Goal: Task Accomplishment & Management: Use online tool/utility

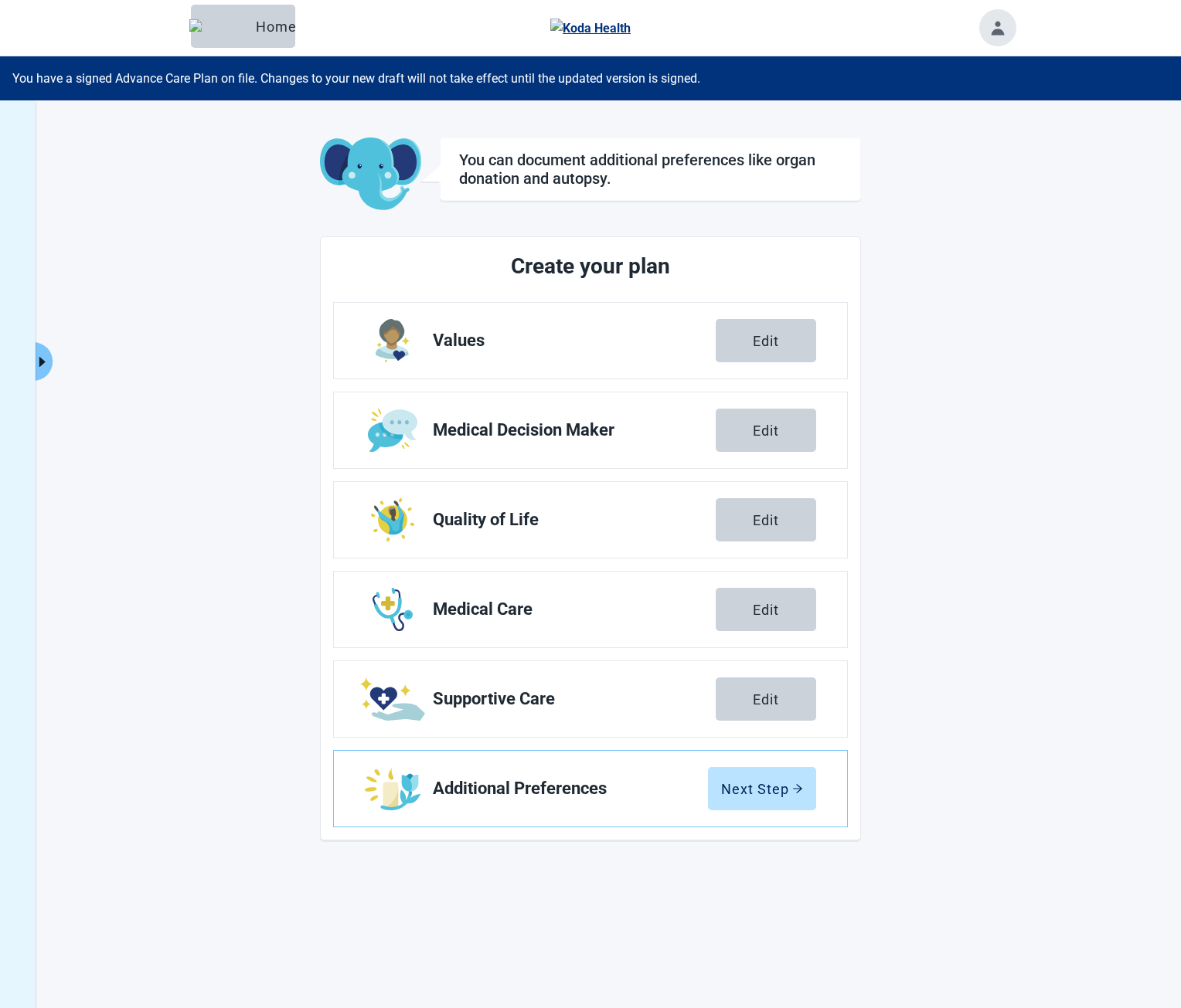
click at [48, 359] on icon "caret-right" at bounding box center [42, 362] width 14 height 14
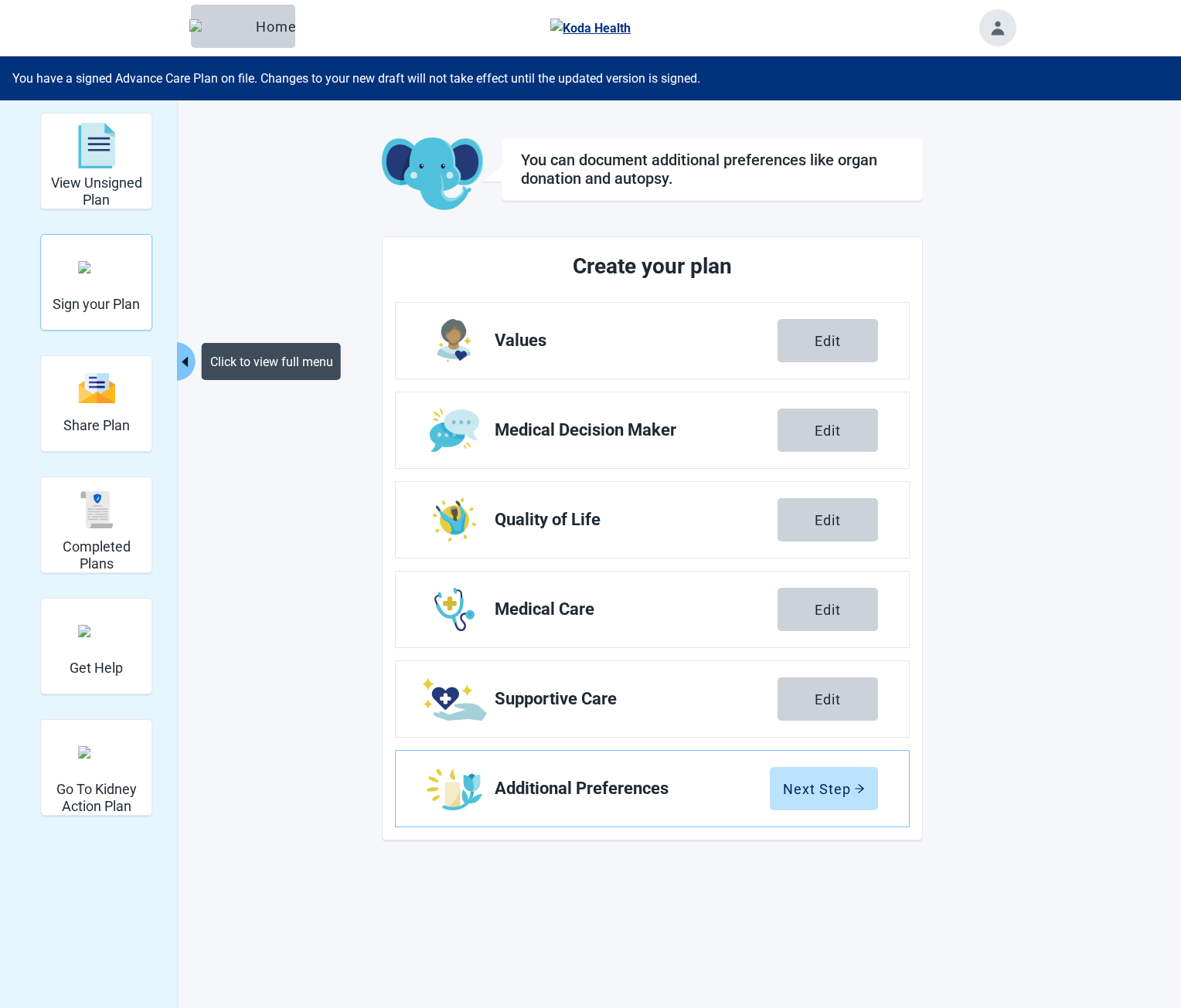
click at [101, 261] on img "Sign your Plan" at bounding box center [96, 268] width 37 height 13
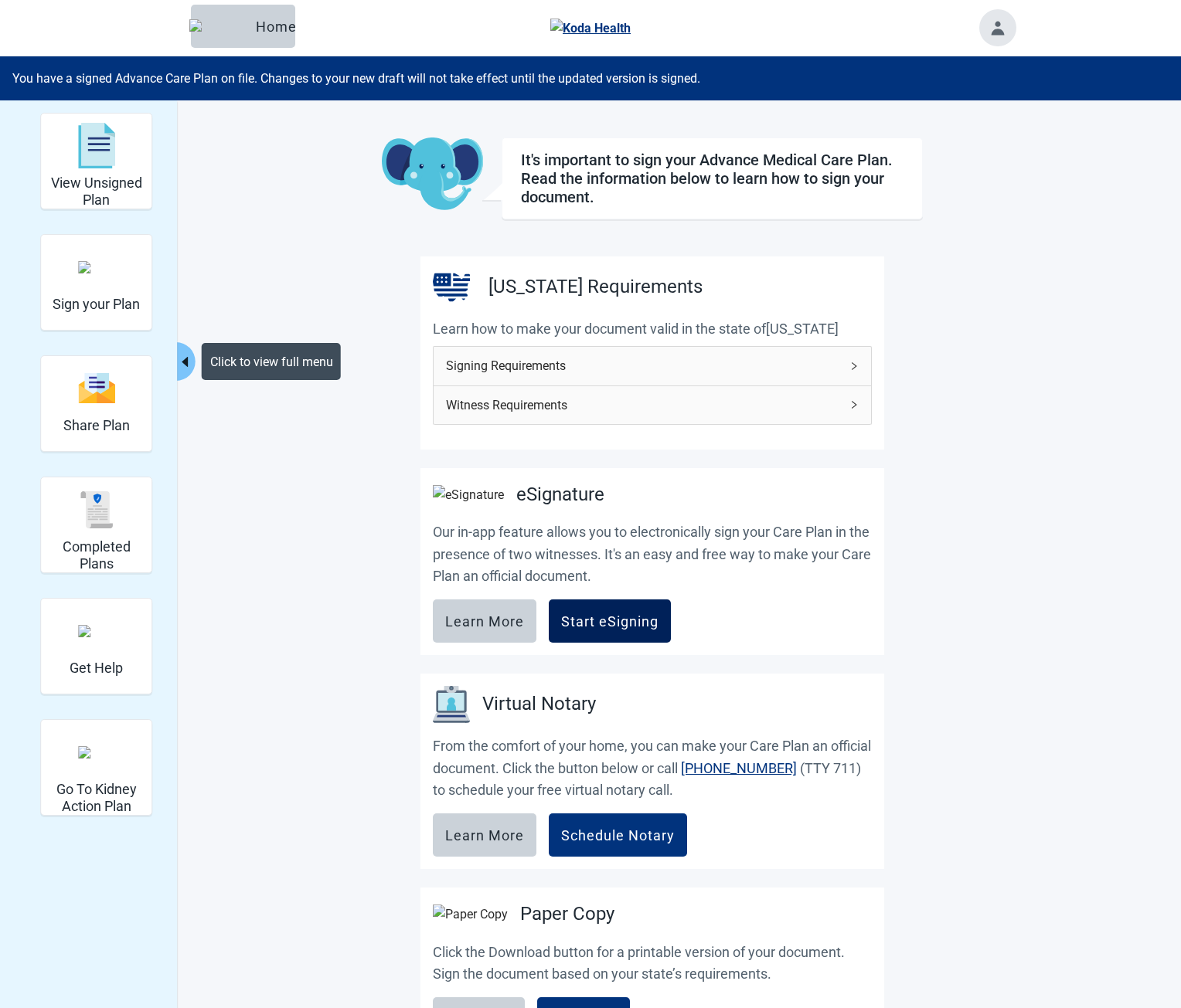
click at [599, 627] on div "Start eSigning" at bounding box center [610, 621] width 97 height 15
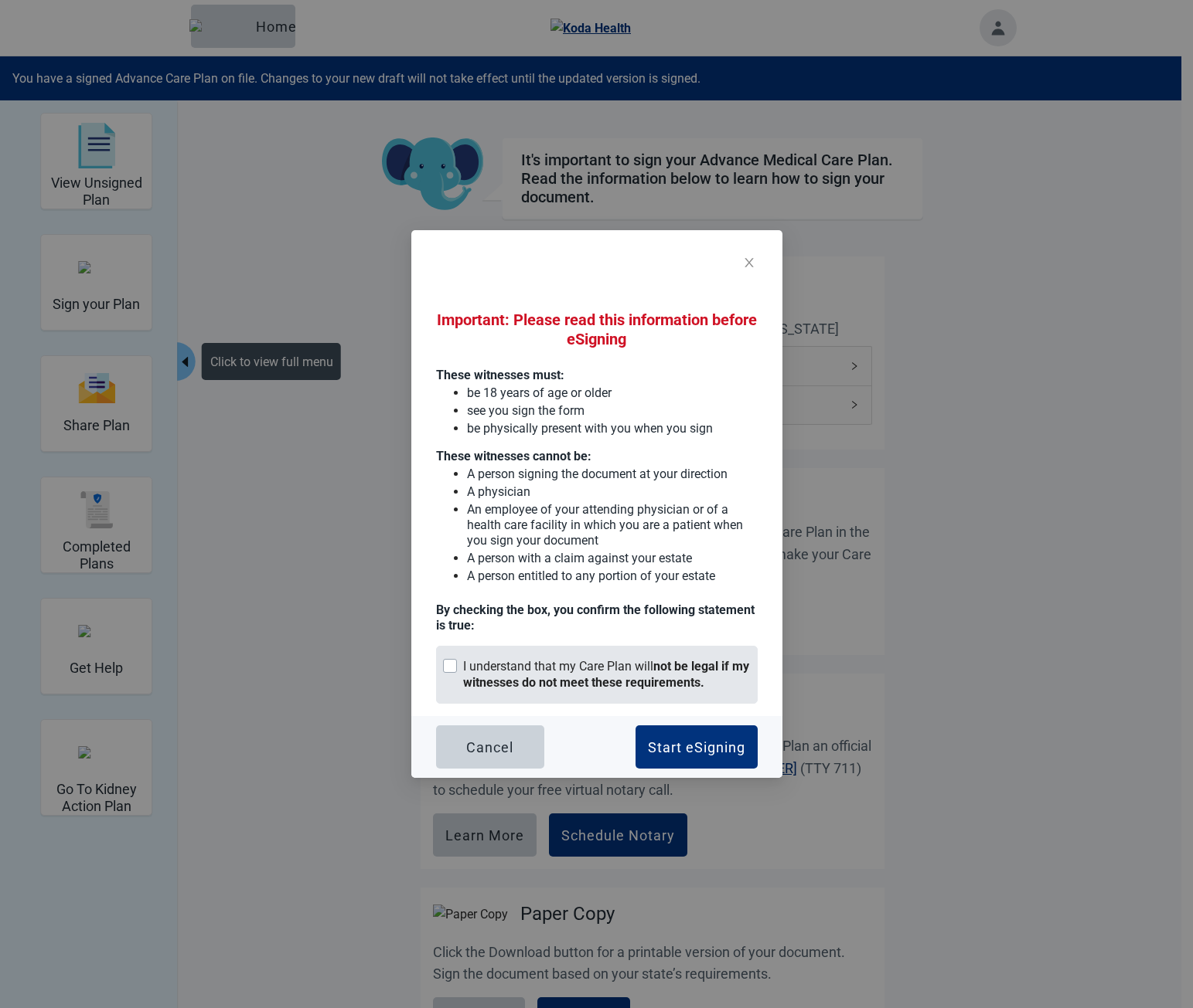
click at [583, 670] on div "I understand that my Care Plan will not be legal if my witnesses do not meet th…" at bounding box center [606, 676] width 287 height 32
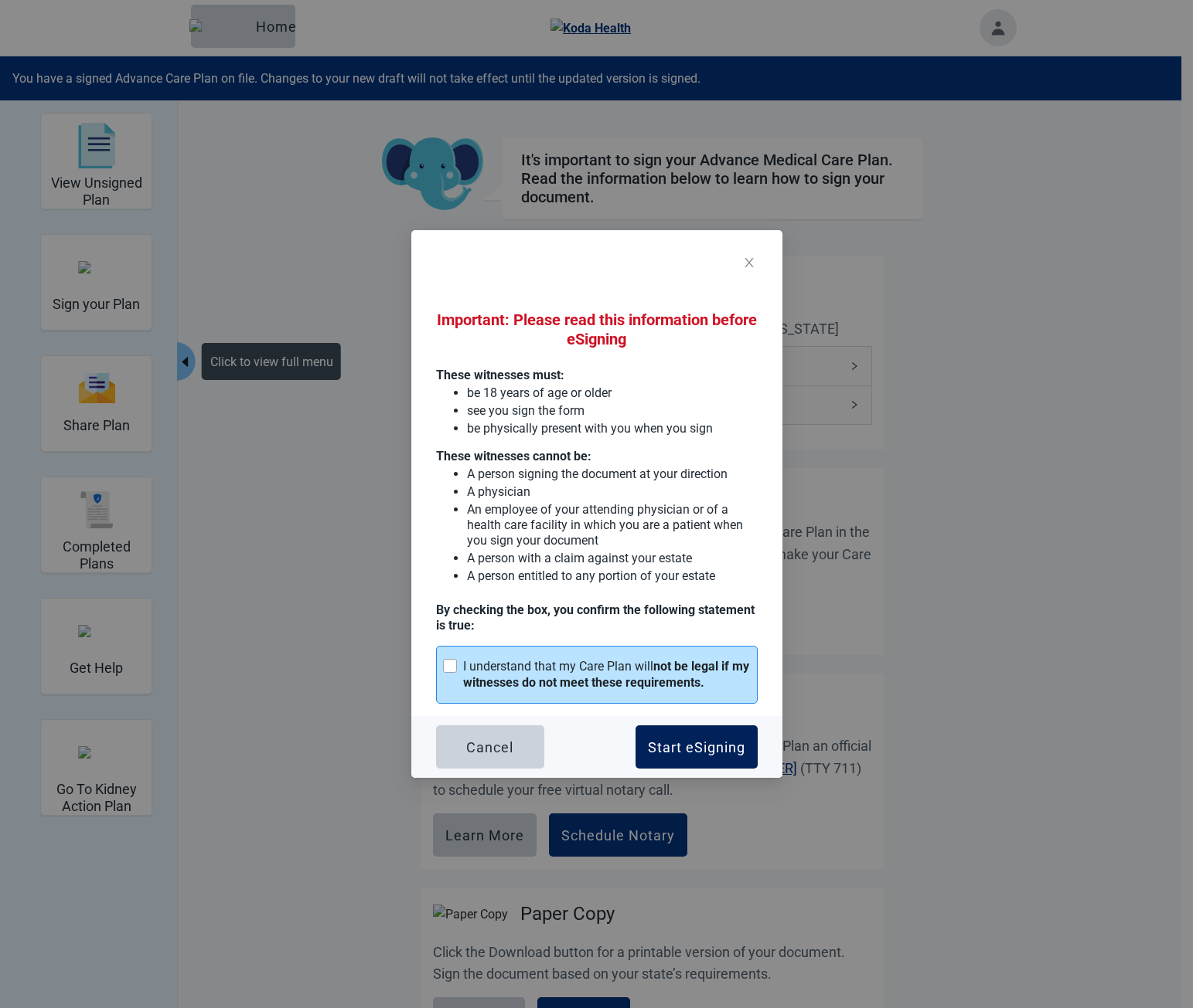
click at [704, 753] on div "Start eSigning" at bounding box center [697, 747] width 97 height 15
